Goal: Information Seeking & Learning: Understand process/instructions

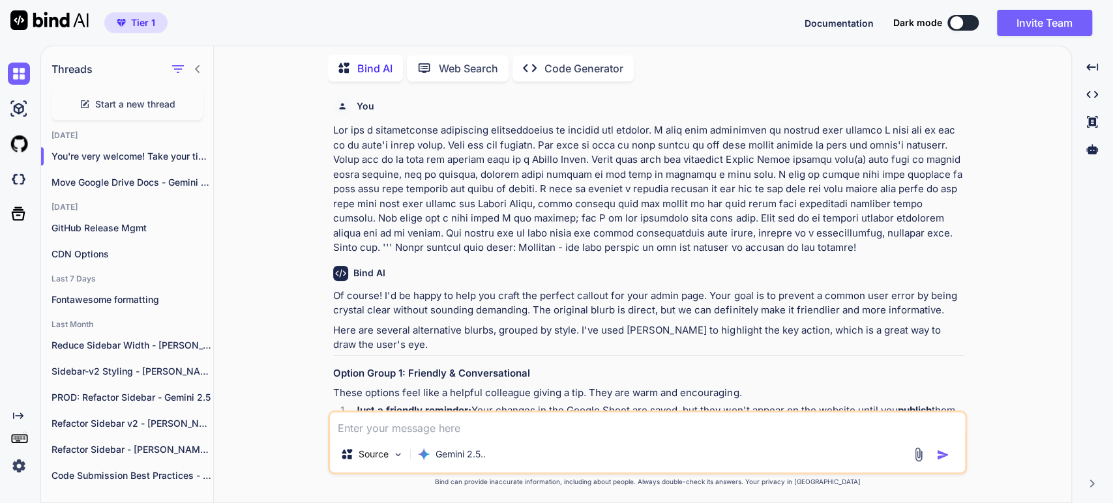
scroll to position [360, 0]
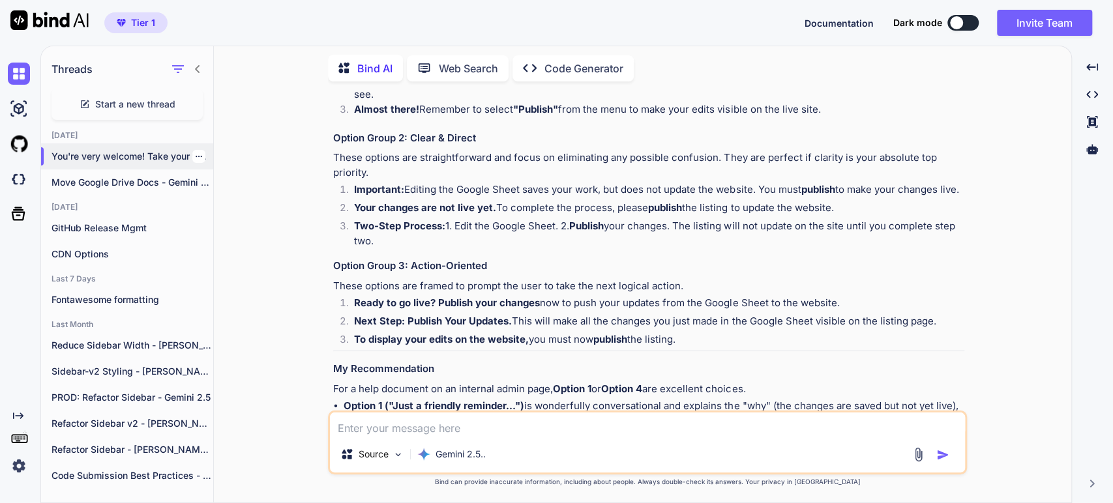
click at [114, 159] on p "You're very welcome! Take your time to r..." at bounding box center [132, 156] width 162 height 13
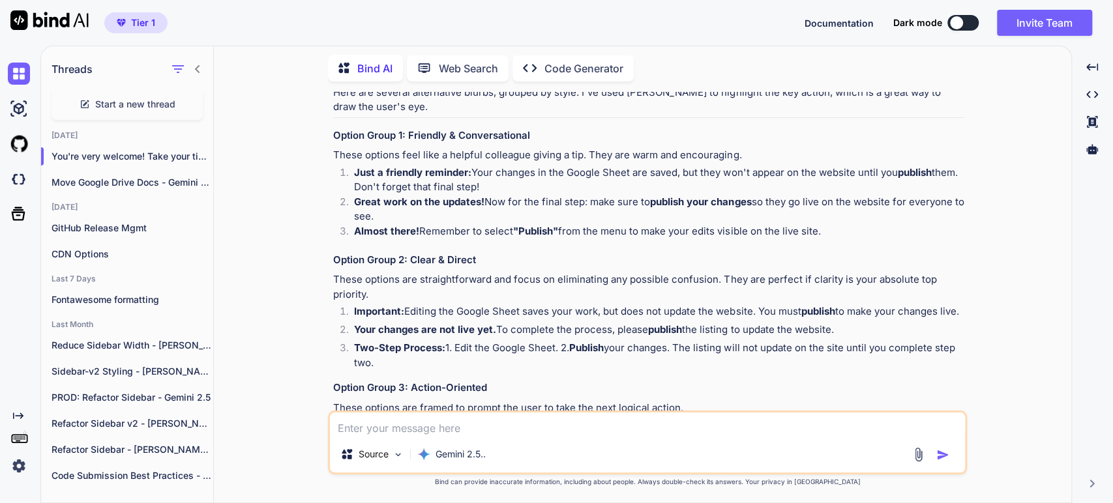
scroll to position [0, 0]
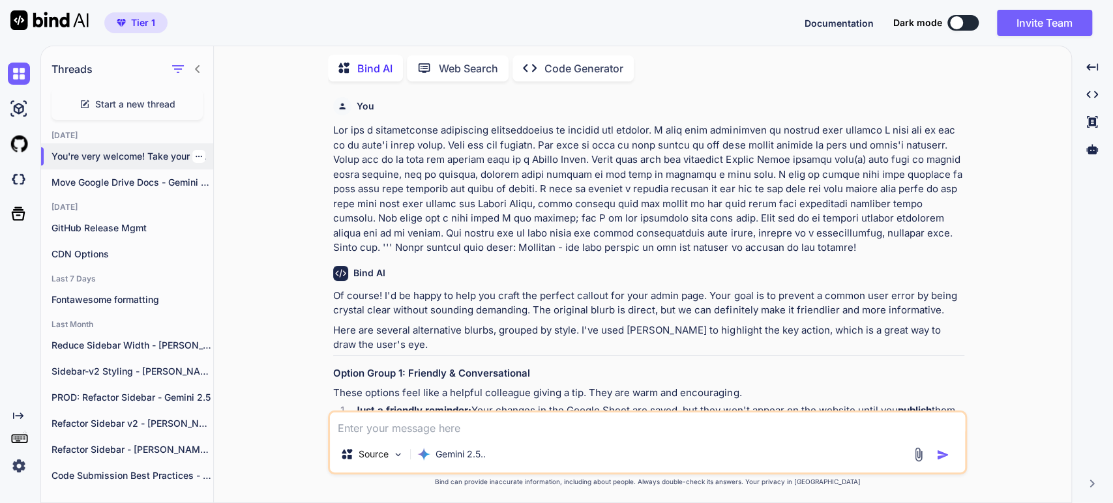
click at [196, 155] on icon "button" at bounding box center [199, 157] width 8 height 8
click at [203, 175] on icon "button" at bounding box center [203, 180] width 11 height 11
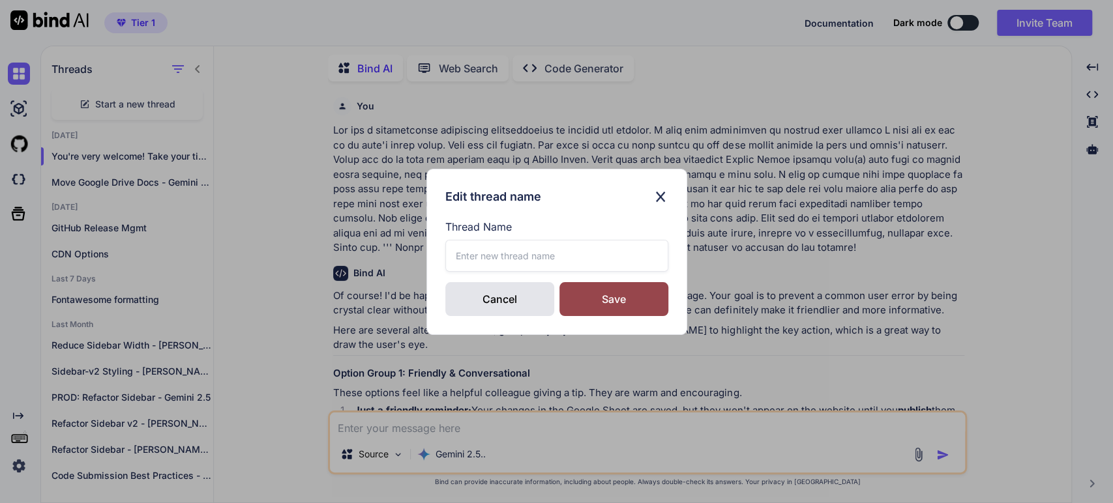
click at [467, 259] on input "text" at bounding box center [556, 256] width 223 height 32
type input "Help text - Gemini Pro 2.5"
click at [620, 306] on div "Save" at bounding box center [613, 299] width 109 height 34
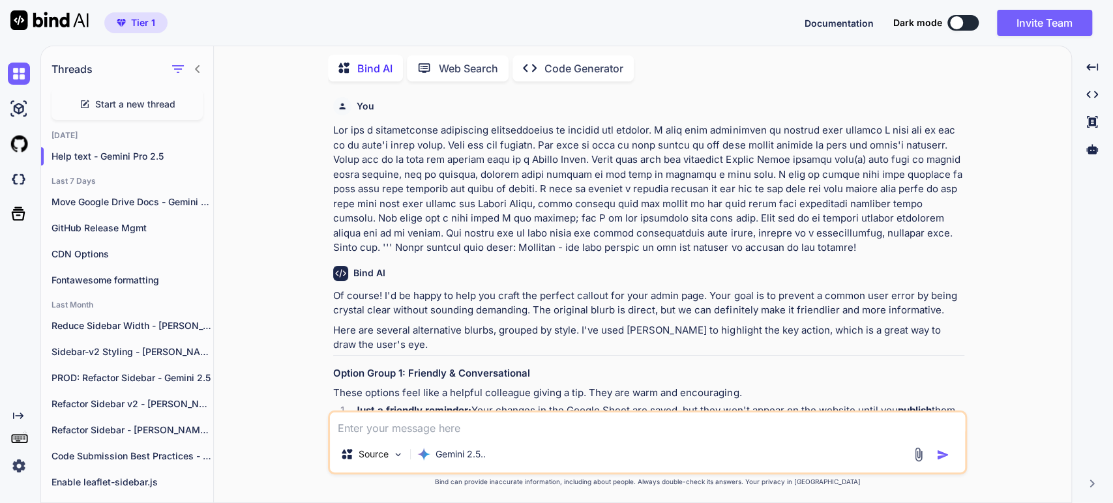
click at [145, 101] on span "Start a new thread" at bounding box center [135, 104] width 80 height 13
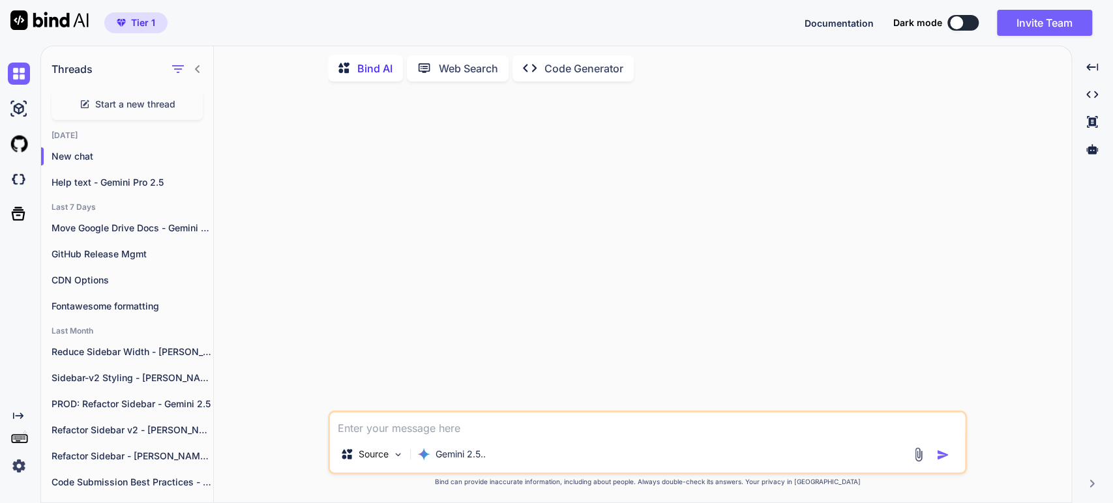
click at [380, 426] on textarea at bounding box center [647, 424] width 635 height 23
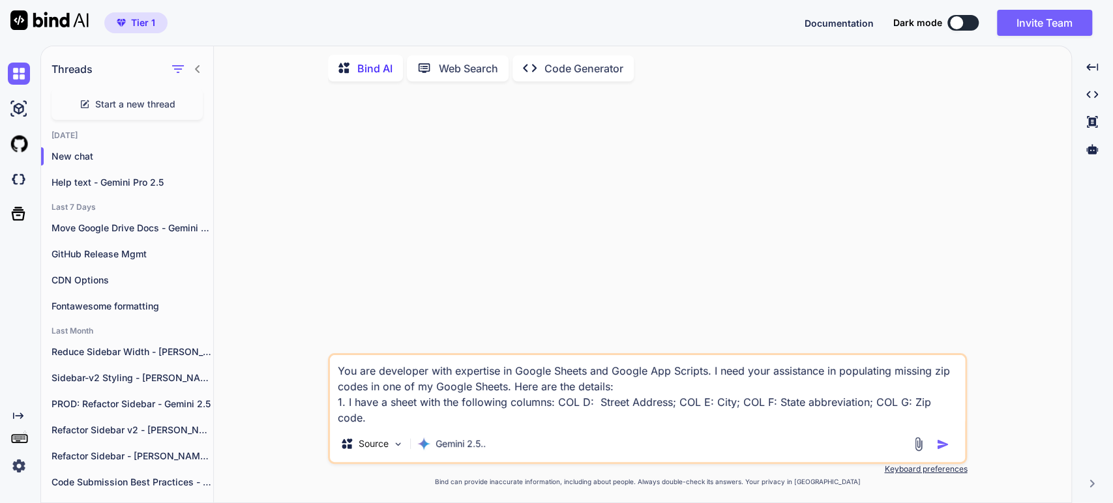
scroll to position [14, 0]
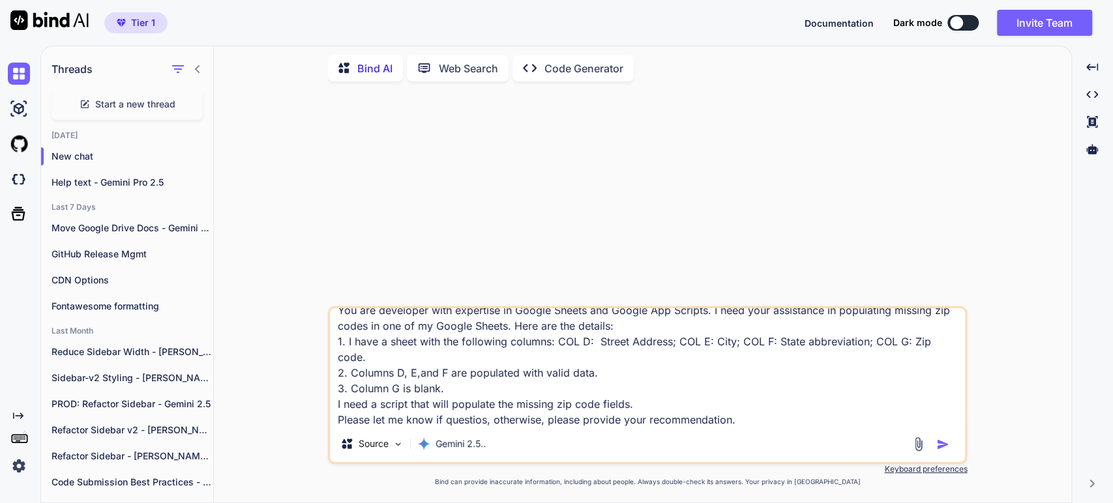
click at [475, 315] on textarea "You are developer with expertise in Google Sheets and Google App Scripts. I nee…" at bounding box center [647, 366] width 635 height 117
click at [600, 385] on textarea "You are developer with expertise in Google Sheets and Google App Scripts. I nee…" at bounding box center [647, 366] width 635 height 117
type textarea "You are developer with expertise in Google Sheets and Google App Scripts. I nee…"
click at [938, 450] on img "button" at bounding box center [942, 444] width 13 height 13
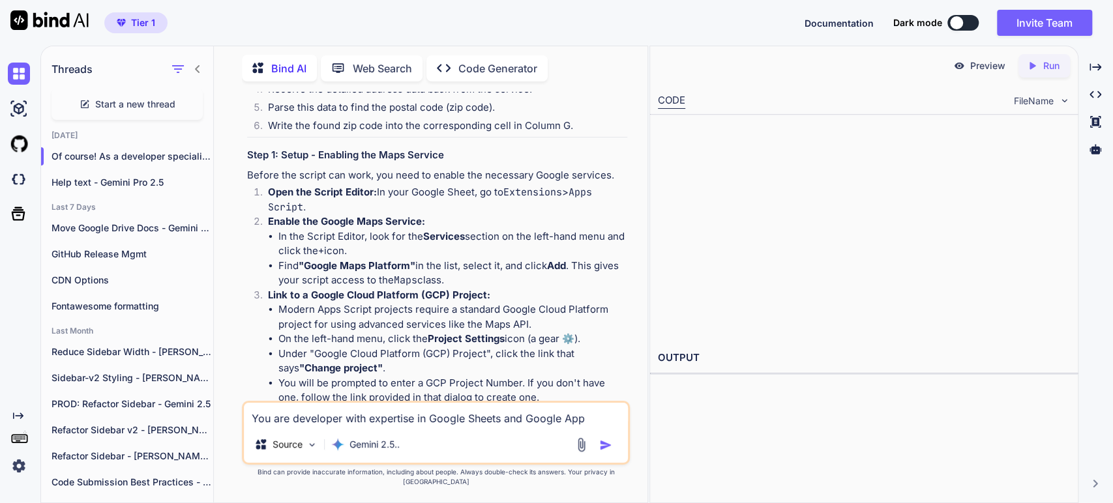
scroll to position [291, 0]
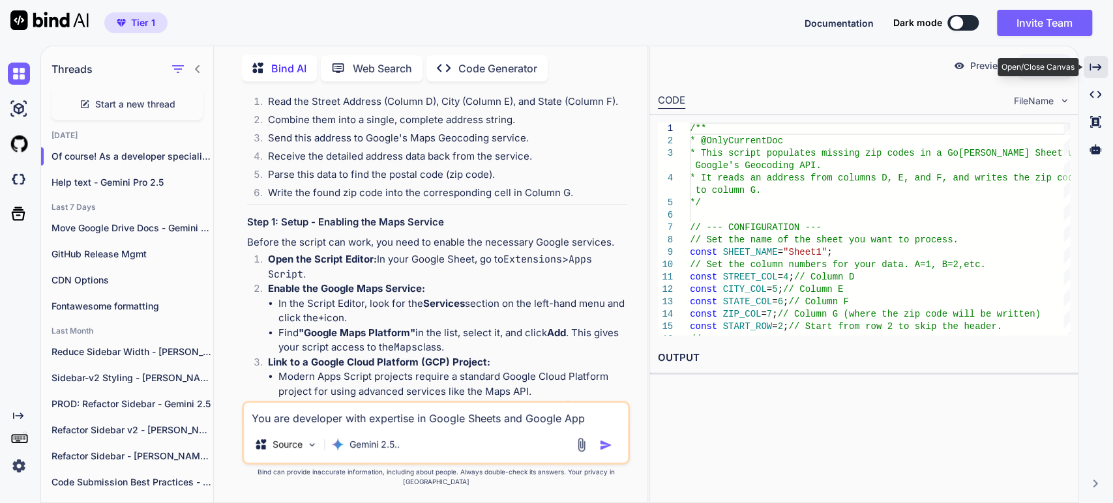
click at [1093, 70] on icon "Created with Pixso." at bounding box center [1095, 67] width 12 height 12
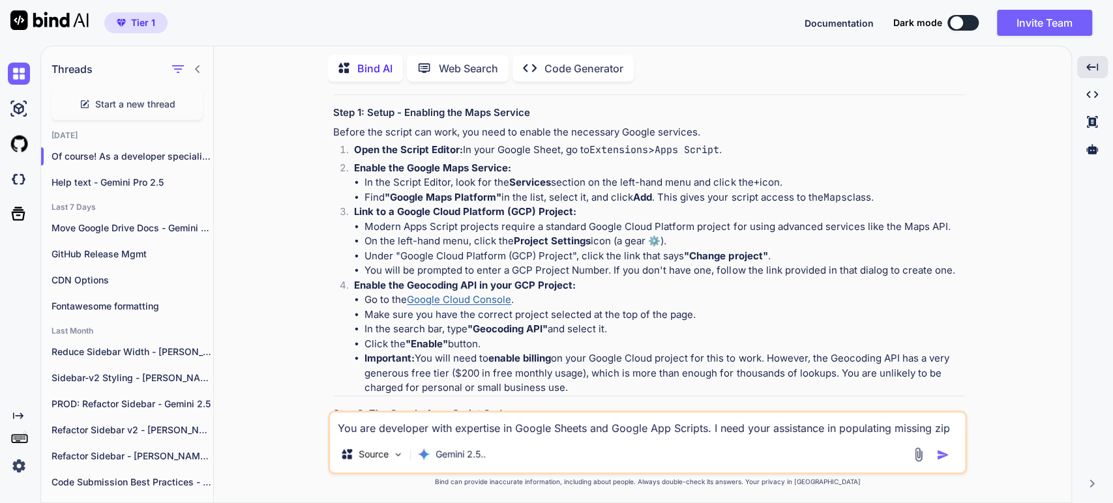
scroll to position [73, 0]
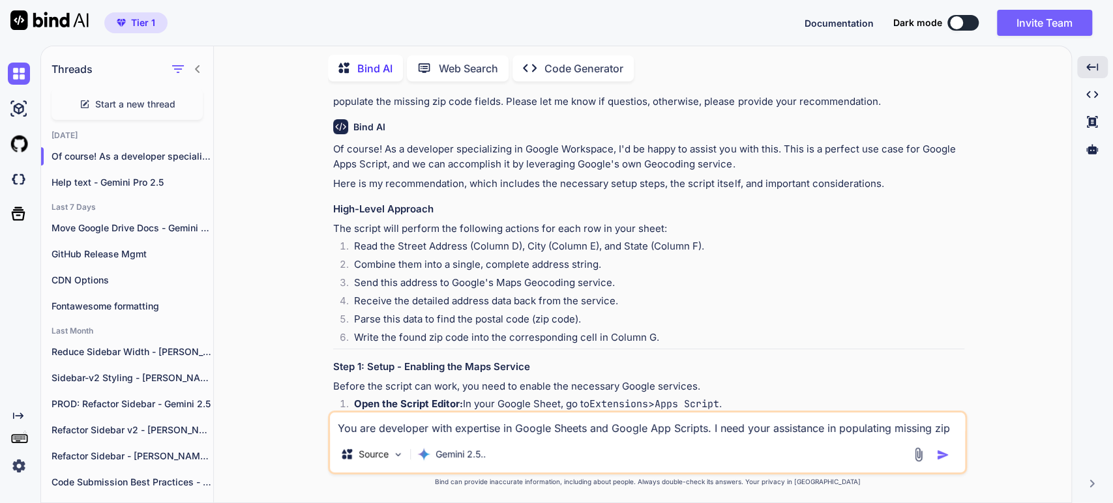
click at [443, 304] on li "Receive the detailed address data back from the service." at bounding box center [653, 303] width 621 height 18
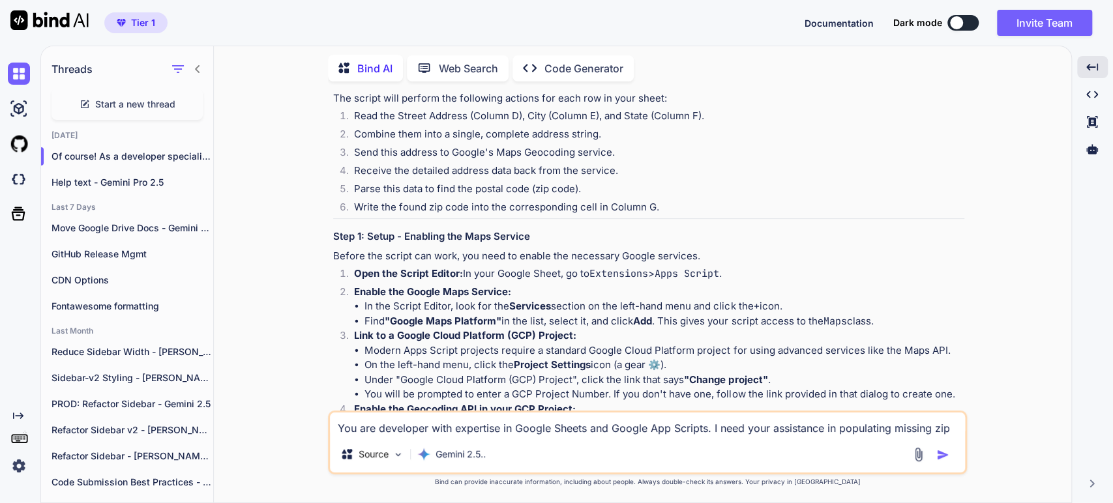
scroll to position [290, 0]
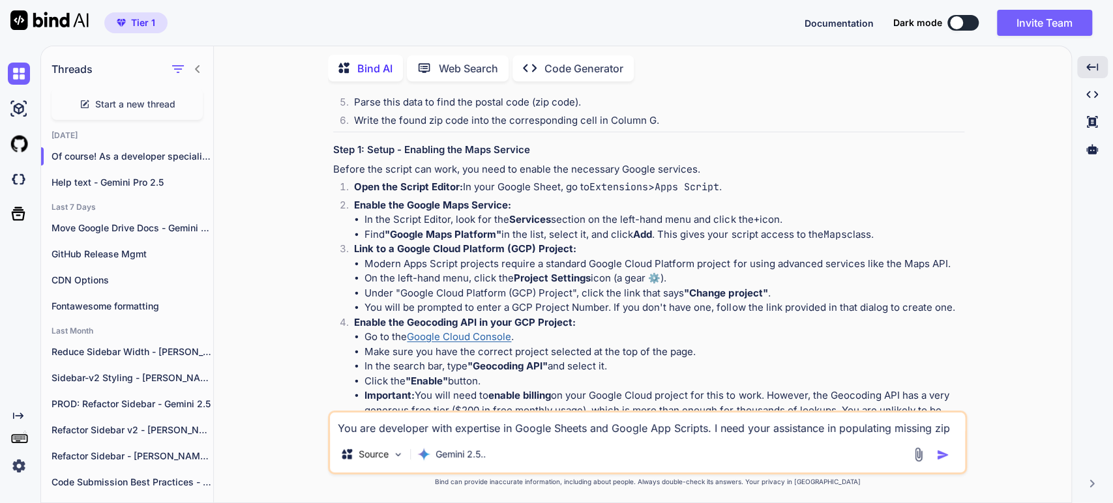
click at [583, 343] on ul "Go to the Google Cloud Console . Make sure you have the correct project selecte…" at bounding box center [659, 381] width 610 height 103
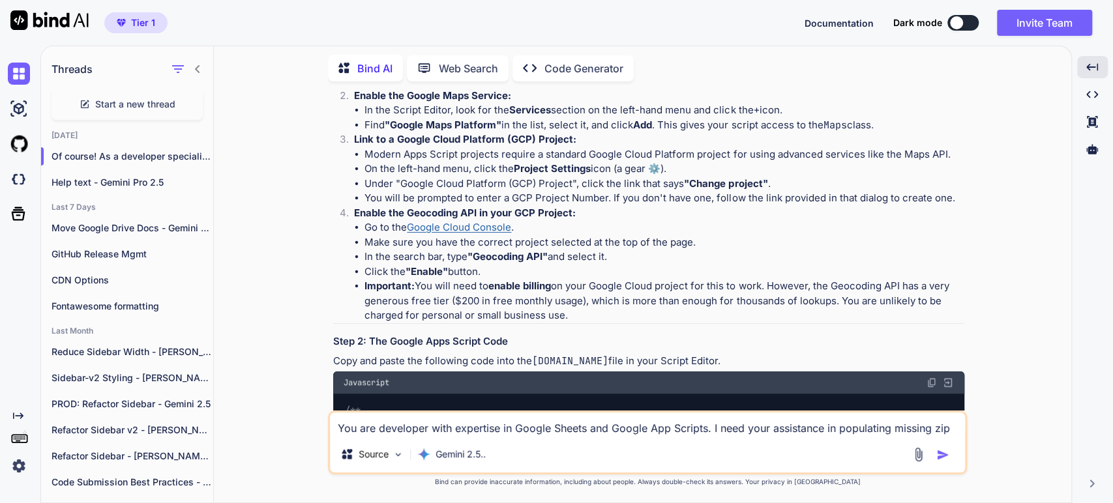
scroll to position [435, 0]
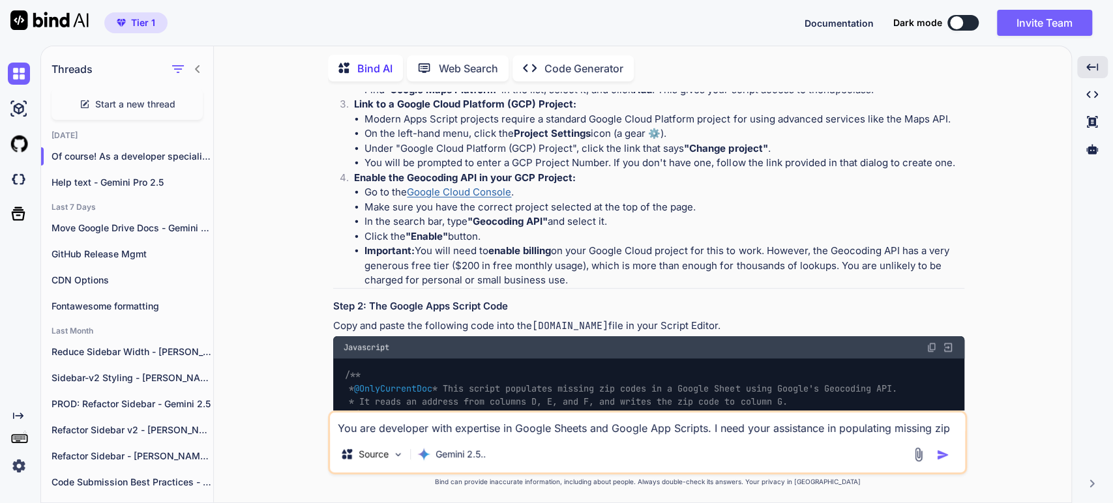
click at [664, 272] on li "Important: You will need to enable billing on your Google Cloud project for thi…" at bounding box center [664, 266] width 600 height 44
click at [506, 283] on li "Important: You will need to enable billing on your Google Cloud project for thi…" at bounding box center [664, 266] width 600 height 44
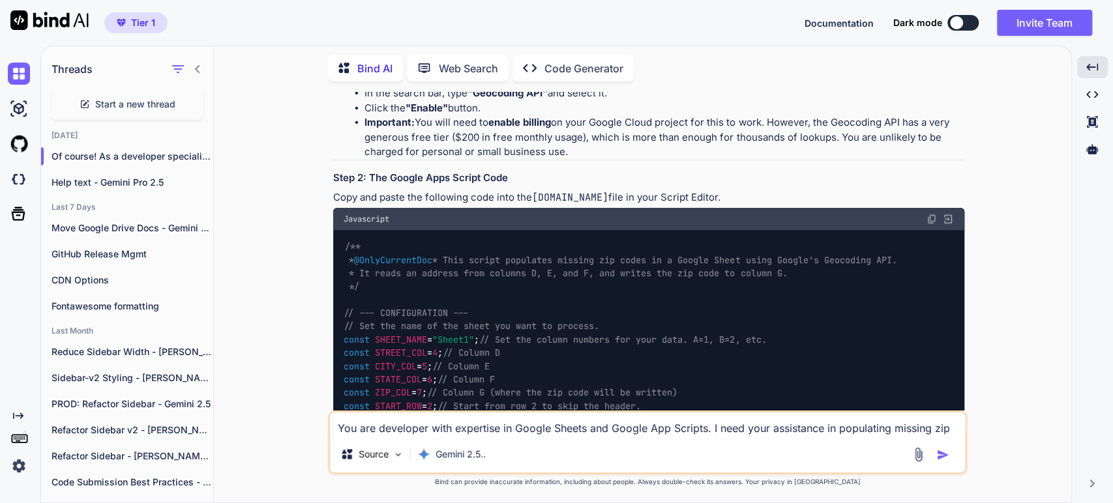
scroll to position [579, 0]
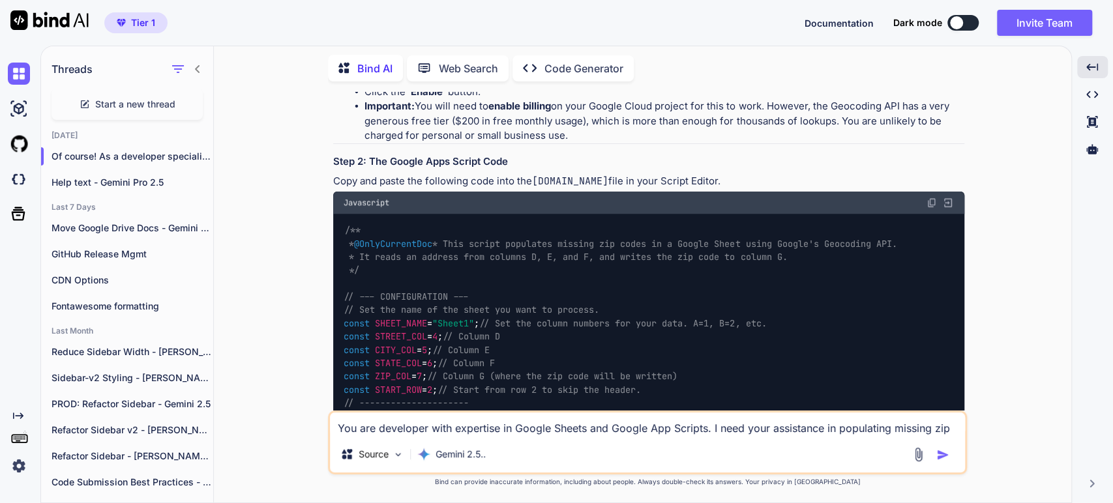
drag, startPoint x: 456, startPoint y: 181, endPoint x: 470, endPoint y: 179, distance: 14.4
click at [456, 180] on p "Copy and paste the following code into the [DOMAIN_NAME] file in your Script Ed…" at bounding box center [648, 181] width 631 height 15
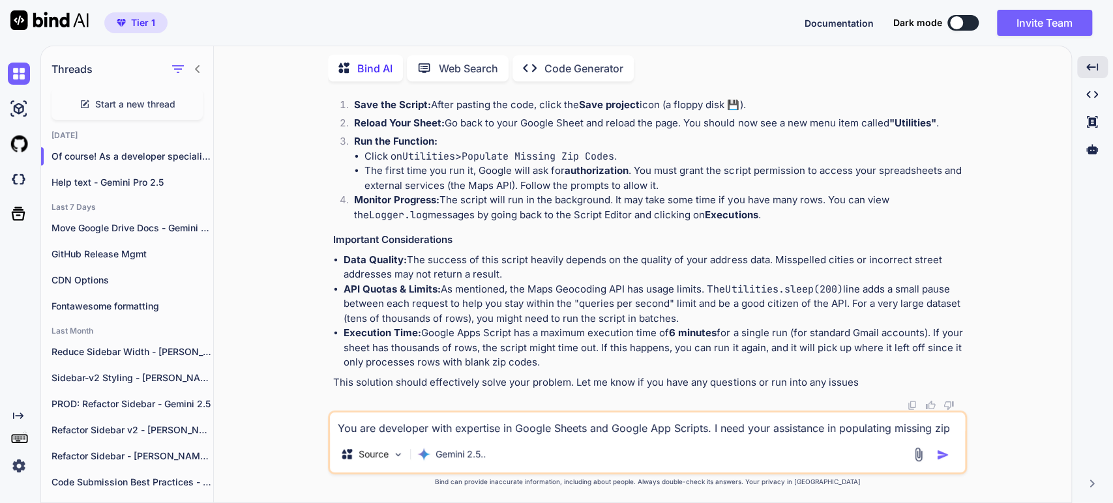
scroll to position [1955, 0]
click at [521, 163] on code "Populate Missing Zip Codes" at bounding box center [537, 156] width 153 height 13
click at [641, 282] on li "Data Quality: The success of this script heavily depends on the quality of your…" at bounding box center [653, 267] width 621 height 29
click at [420, 282] on li "Data Quality: The success of this script heavily depends on the quality of your…" at bounding box center [653, 267] width 621 height 29
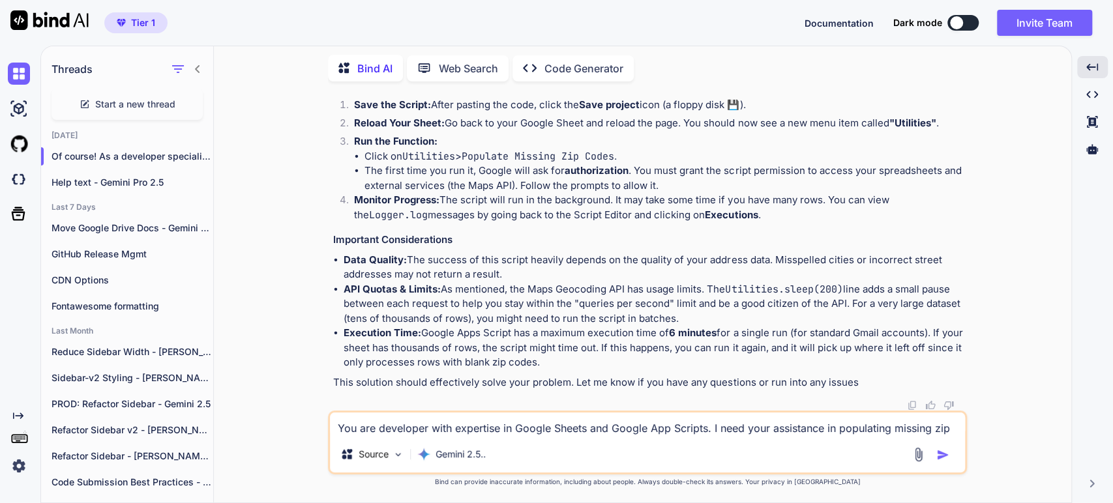
click at [462, 327] on li "API Quotas & Limits: As mentioned, the Maps Geocoding API has usage limits. The…" at bounding box center [653, 304] width 621 height 44
click at [489, 327] on li "API Quotas & Limits: As mentioned, the Maps Geocoding API has usage limits. The…" at bounding box center [653, 304] width 621 height 44
click at [707, 323] on li "API Quotas & Limits: As mentioned, the Maps Geocoding API has usage limits. The…" at bounding box center [653, 304] width 621 height 44
click at [618, 327] on li "API Quotas & Limits: As mentioned, the Maps Geocoding API has usage limits. The…" at bounding box center [653, 304] width 621 height 44
click at [715, 327] on li "API Quotas & Limits: As mentioned, the Maps Geocoding API has usage limits. The…" at bounding box center [653, 304] width 621 height 44
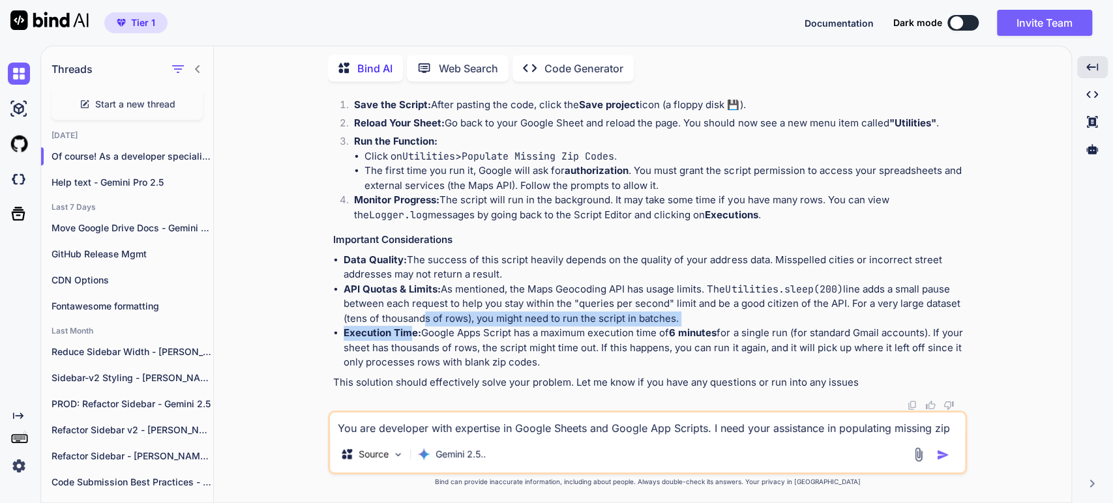
drag, startPoint x: 411, startPoint y: 364, endPoint x: 417, endPoint y: 357, distance: 9.7
click at [419, 358] on ul "Data Quality: The success of this script heavily depends on the quality of your…" at bounding box center [648, 311] width 631 height 117
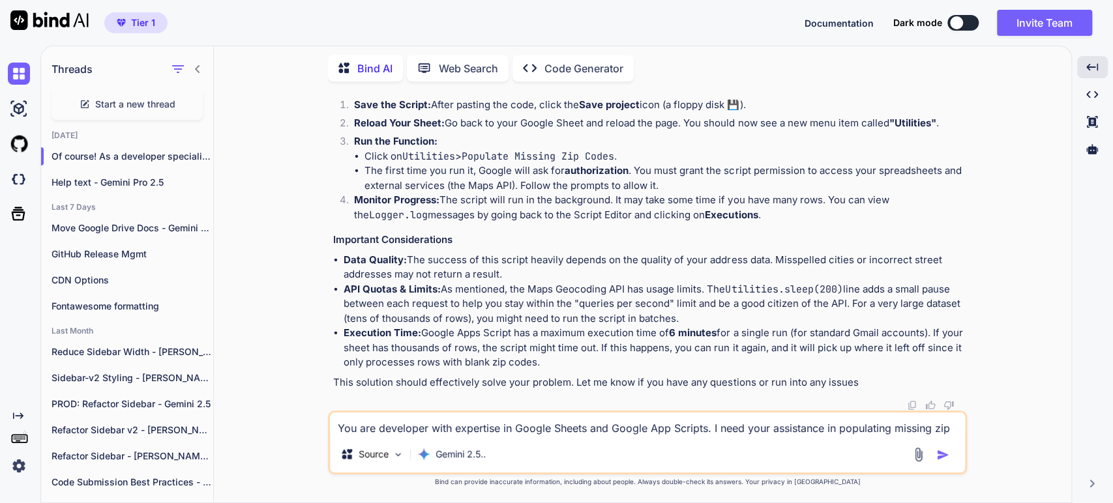
click at [397, 327] on li "API Quotas & Limits: As mentioned, the Maps Geocoding API has usage limits. The…" at bounding box center [653, 304] width 621 height 44
click at [459, 327] on li "API Quotas & Limits: As mentioned, the Maps Geocoding API has usage limits. The…" at bounding box center [653, 304] width 621 height 44
click at [516, 364] on li "Execution Time: Google Apps Script has a maximum execution time of 6 minutes fo…" at bounding box center [653, 348] width 621 height 44
click at [469, 370] on li "Execution Time: Google Apps Script has a maximum execution time of 6 minutes fo…" at bounding box center [653, 348] width 621 height 44
click at [616, 370] on li "Execution Time: Google Apps Script has a maximum execution time of 6 minutes fo…" at bounding box center [653, 348] width 621 height 44
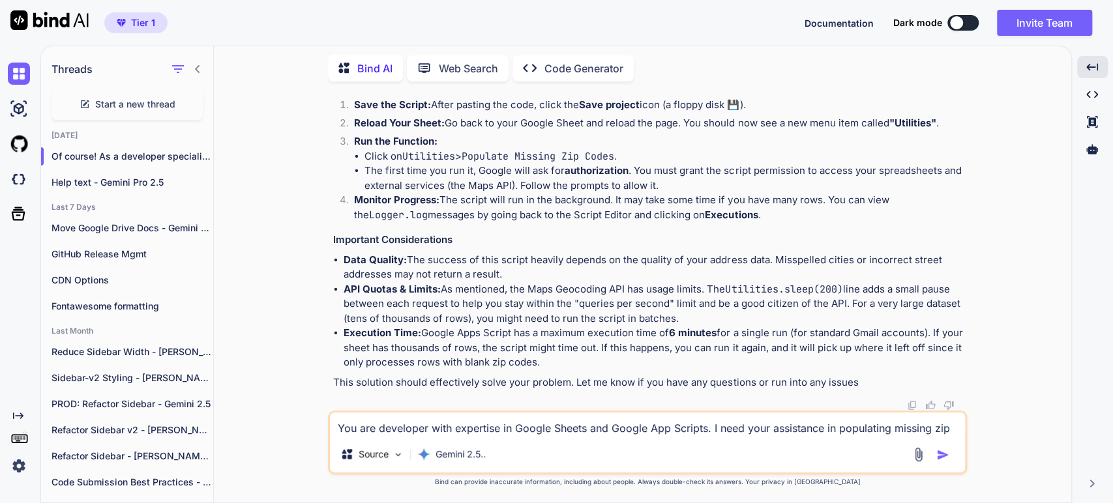
click at [437, 370] on li "Execution Time: Google Apps Script has a maximum execution time of 6 minutes fo…" at bounding box center [653, 348] width 621 height 44
click at [539, 370] on li "Execution Time: Google Apps Script has a maximum execution time of 6 minutes fo…" at bounding box center [653, 348] width 621 height 44
click at [430, 384] on p "This solution should effectively solve your problem. Let me know if you have an…" at bounding box center [648, 382] width 631 height 15
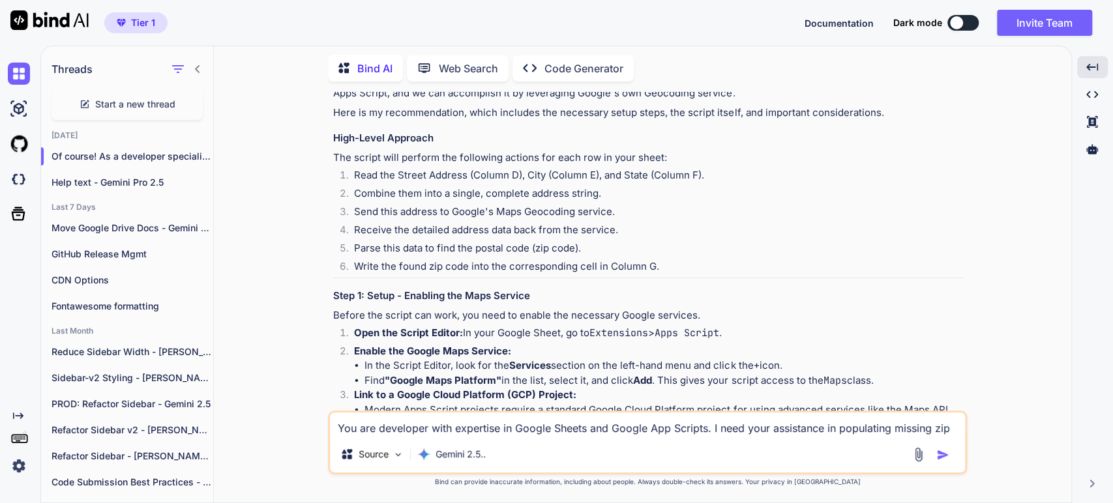
scroll to position [145, 0]
click at [195, 154] on icon "button" at bounding box center [199, 157] width 8 height 8
click at [222, 179] on span "Rename and Save" at bounding box center [253, 179] width 78 height 13
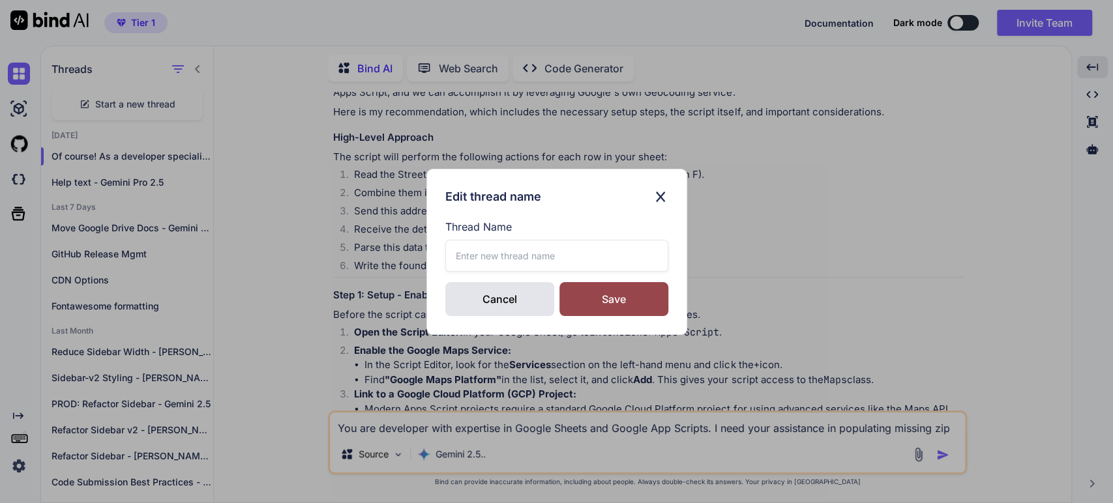
click at [471, 259] on input "text" at bounding box center [556, 256] width 223 height 32
type input "Get Zip Code - Gemini PRo 2.5"
drag, startPoint x: 598, startPoint y: 310, endPoint x: 562, endPoint y: 246, distance: 72.4
click at [597, 308] on div "Save" at bounding box center [613, 299] width 109 height 34
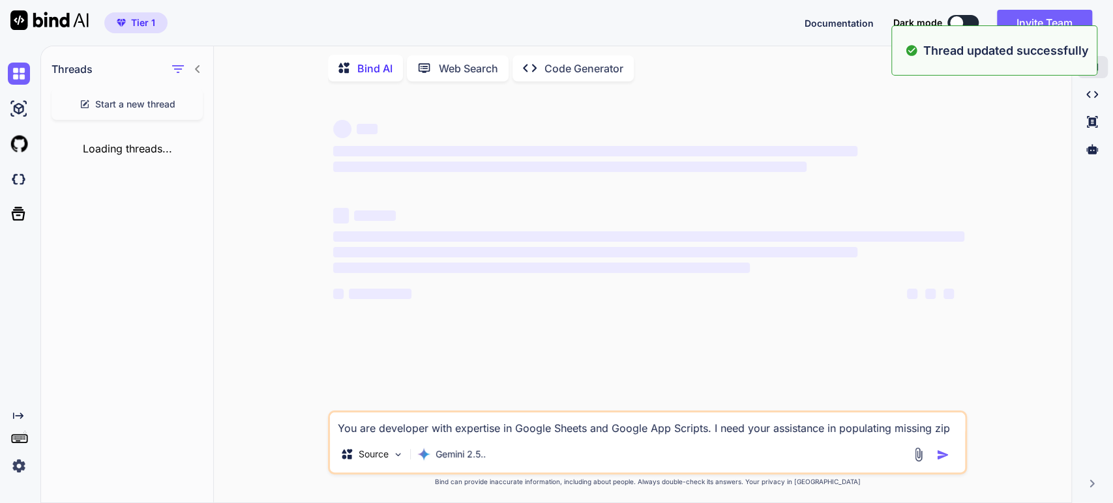
scroll to position [0, 0]
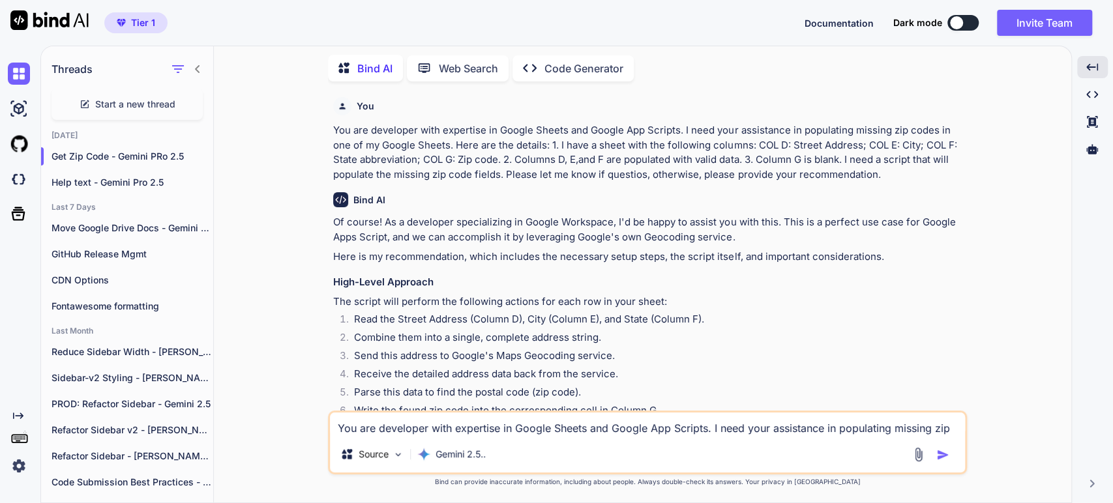
click at [454, 312] on li "Read the Street Address (Column D), City (Column E), and State (Column F)." at bounding box center [653, 321] width 621 height 18
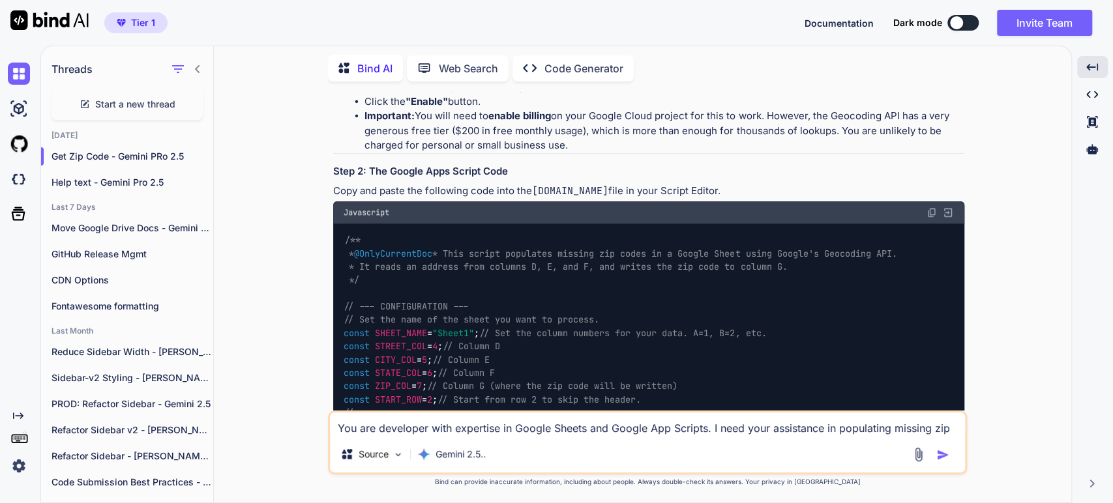
scroll to position [579, 0]
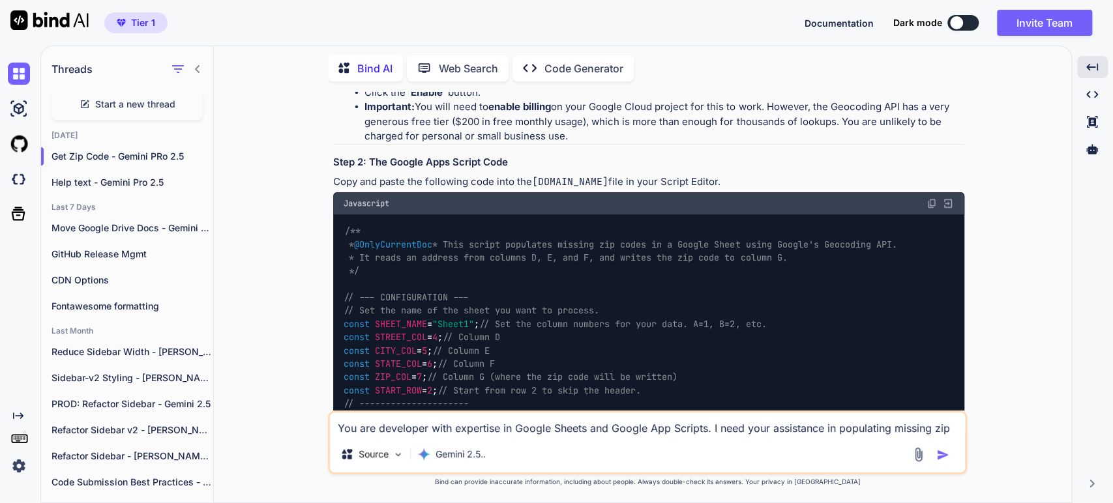
click at [488, 176] on p "Copy and paste the following code into the [DOMAIN_NAME] file in your Script Ed…" at bounding box center [648, 182] width 631 height 15
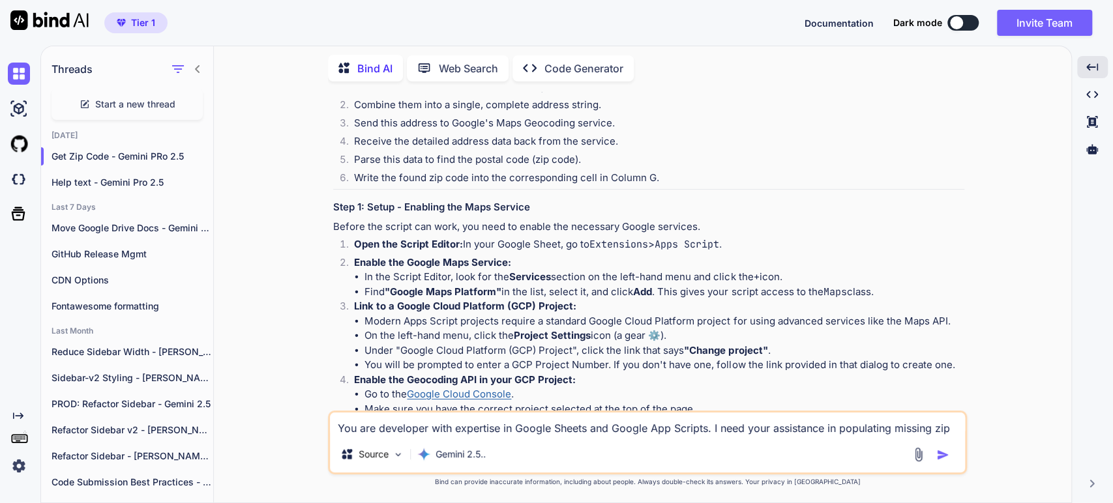
scroll to position [217, 0]
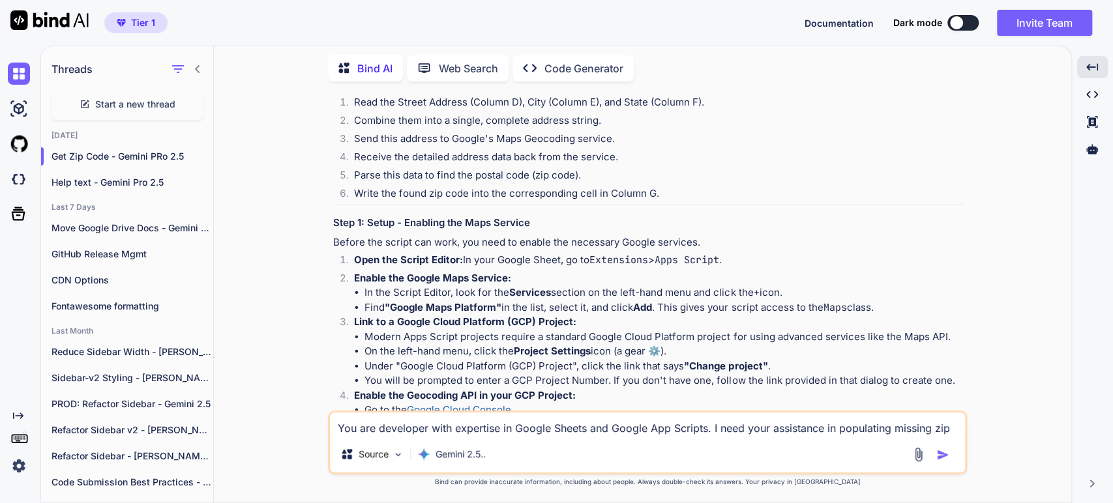
drag, startPoint x: 794, startPoint y: 376, endPoint x: 802, endPoint y: 365, distance: 13.6
click at [794, 375] on li "You will be prompted to enter a GCP Project Number. If you don't have one, foll…" at bounding box center [664, 380] width 600 height 15
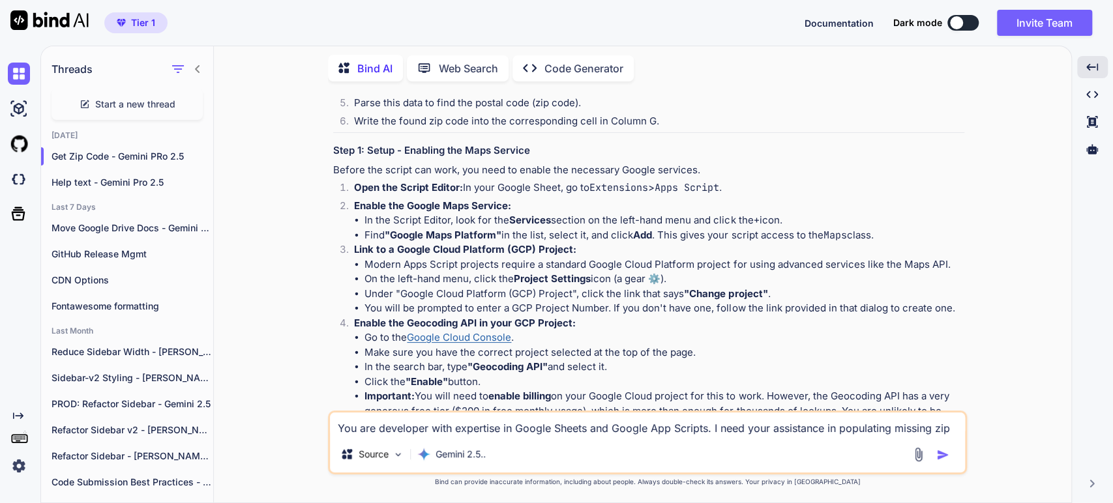
click at [380, 324] on strong "Enable the Geocoding API in your GCP Project:" at bounding box center [465, 323] width 222 height 12
click at [396, 311] on li "You will be prompted to enter a GCP Project Number. If you don't have one, foll…" at bounding box center [664, 308] width 600 height 15
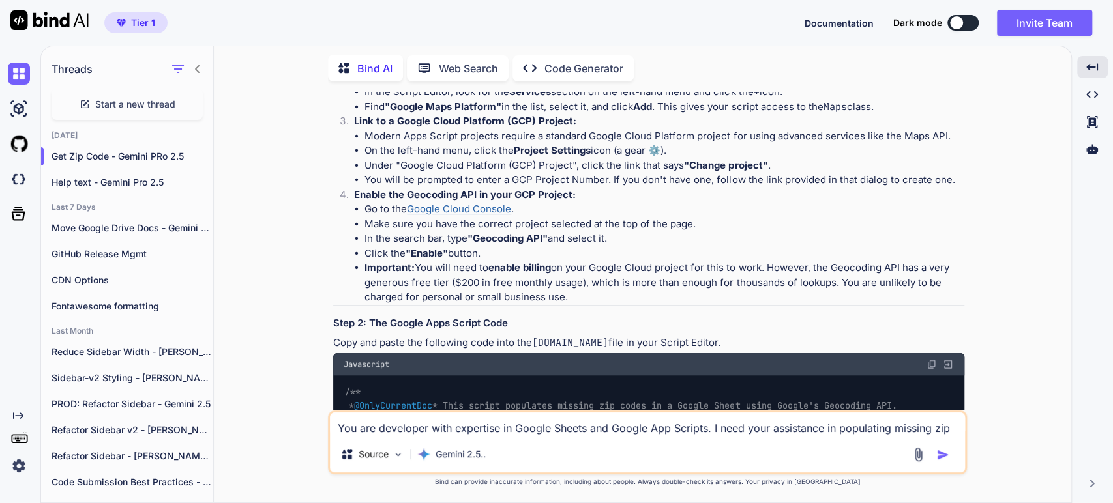
scroll to position [434, 0]
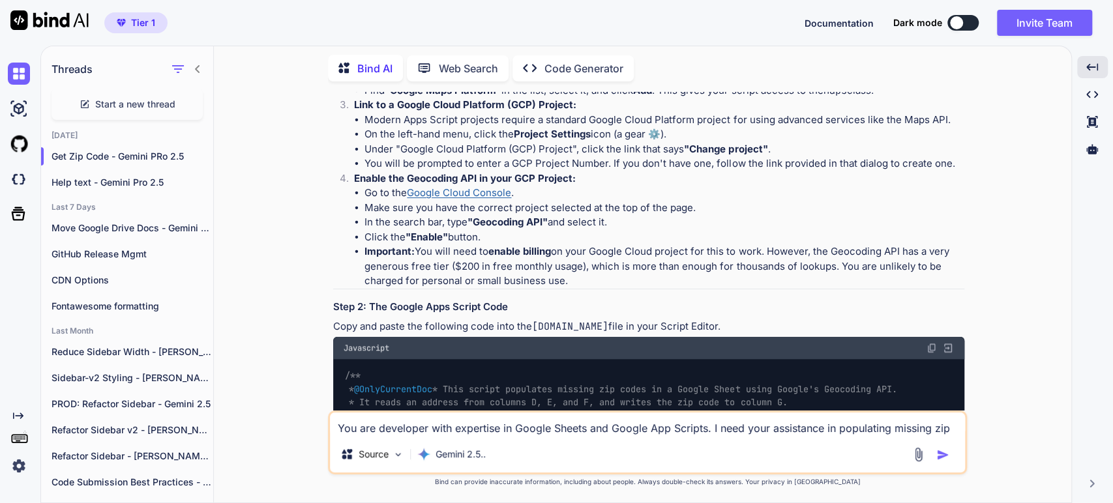
click at [601, 260] on li "Important: You will need to enable billing on your Google Cloud project for thi…" at bounding box center [664, 266] width 600 height 44
click at [822, 252] on li "Important: You will need to enable billing on your Google Cloud project for thi…" at bounding box center [664, 266] width 600 height 44
click at [428, 270] on li "Important: You will need to enable billing on your Google Cloud project for thi…" at bounding box center [664, 266] width 600 height 44
click at [531, 272] on li "Important: You will need to enable billing on your Google Cloud project for thi…" at bounding box center [664, 266] width 600 height 44
click at [639, 264] on li "Important: You will need to enable billing on your Google Cloud project for thi…" at bounding box center [664, 266] width 600 height 44
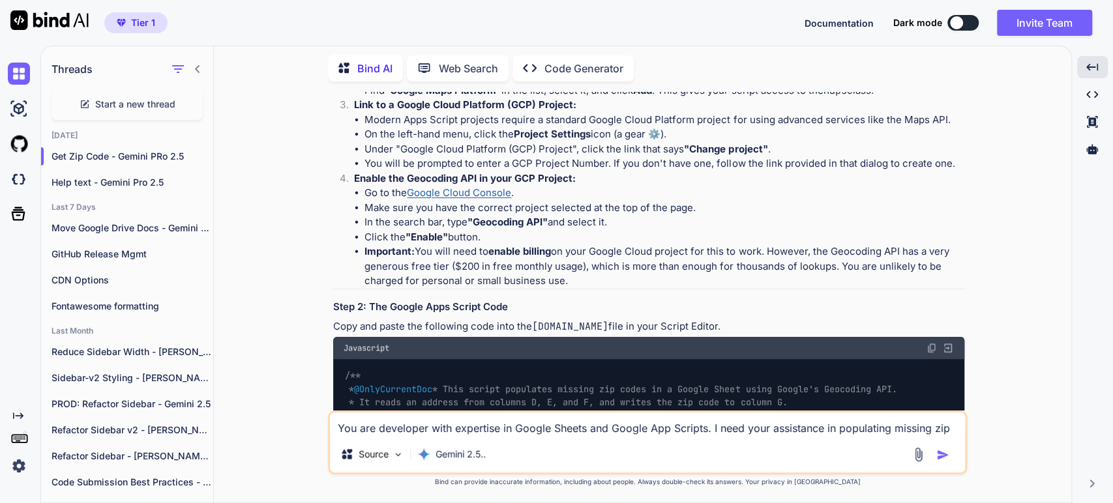
click at [706, 258] on li "Important: You will need to enable billing on your Google Cloud project for thi…" at bounding box center [664, 266] width 600 height 44
click at [753, 267] on li "Important: You will need to enable billing on your Google Cloud project for thi…" at bounding box center [664, 266] width 600 height 44
click at [412, 280] on li "Important: You will need to enable billing on your Google Cloud project for thi…" at bounding box center [664, 266] width 600 height 44
drag, startPoint x: 433, startPoint y: 325, endPoint x: 460, endPoint y: 307, distance: 31.5
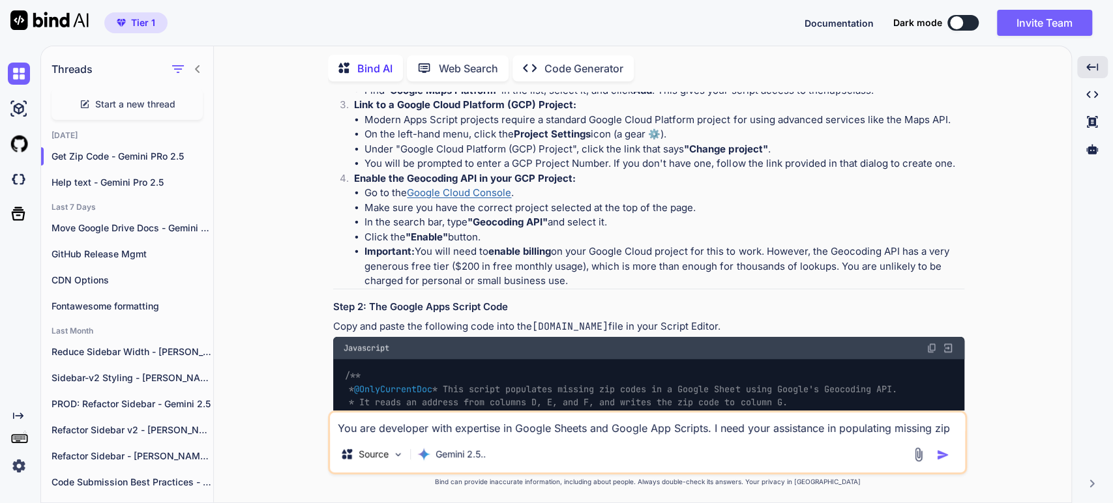
click at [433, 323] on p "Copy and paste the following code into the [DOMAIN_NAME] file in your Script Ed…" at bounding box center [648, 326] width 631 height 15
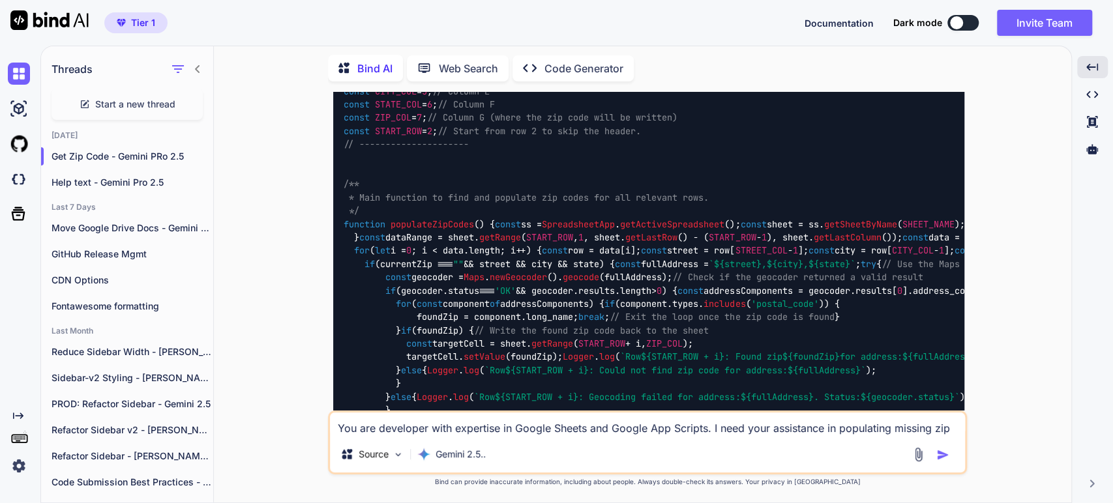
scroll to position [724, 0]
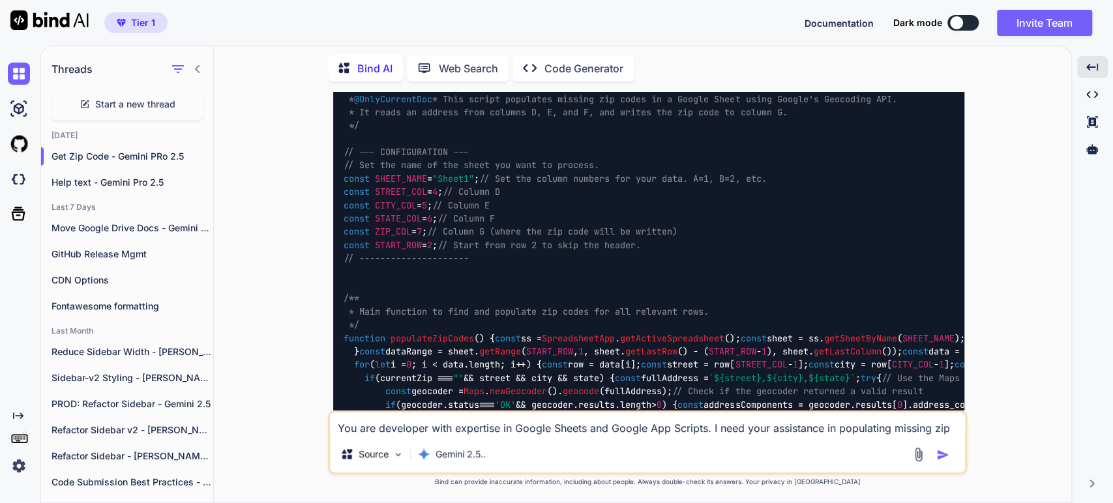
click at [513, 278] on div "/** * @OnlyCurrentDoc * This script populates missing zip codes in a Google She…" at bounding box center [648, 391] width 631 height 645
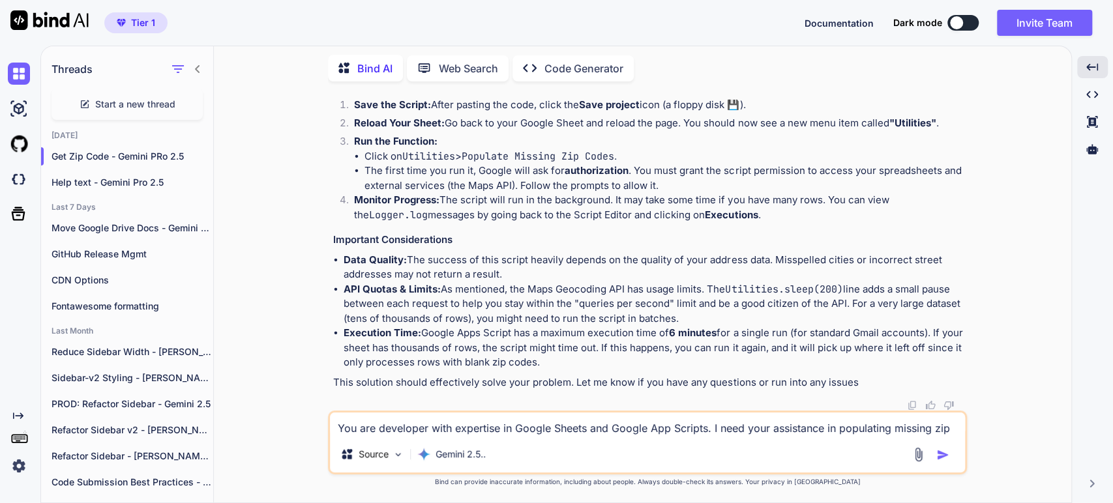
scroll to position [1810, 0]
click at [463, 134] on li "Reload Your Sheet: Go back to your Google Sheet and reload the page. You should…" at bounding box center [653, 125] width 621 height 18
